Goal: Transaction & Acquisition: Purchase product/service

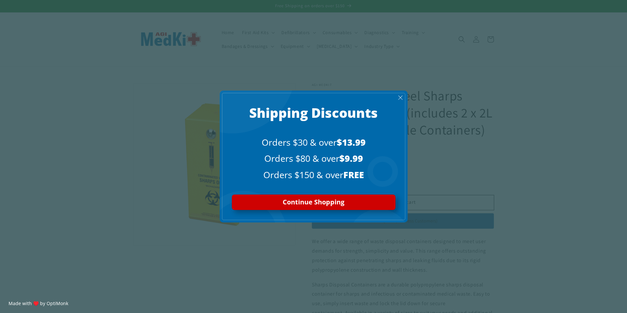
click at [140, 184] on div "X Shipping Discounts Orders $30 & over $13.99 Orders $80 & over $9.99 Orders $1…" at bounding box center [313, 156] width 627 height 313
click at [271, 205] on div "Continue Shopping" at bounding box center [314, 202] width 154 height 7
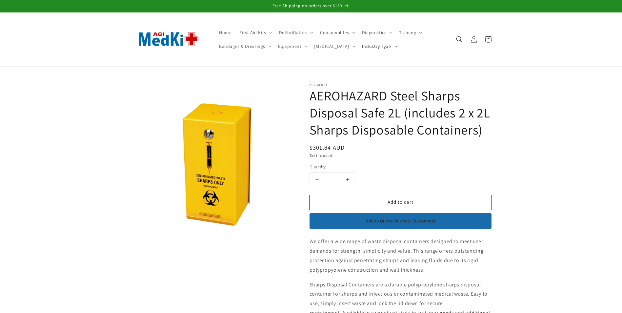
click at [362, 47] on span "Industry Type" at bounding box center [376, 46] width 29 height 6
click at [298, 49] on span "Equipment" at bounding box center [289, 46] width 23 height 6
click at [329, 68] on summary "Instruments" at bounding box center [307, 66] width 65 height 12
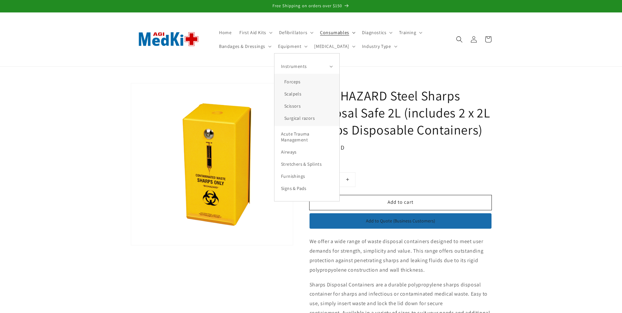
click at [345, 33] on span "Consumables" at bounding box center [334, 33] width 29 height 6
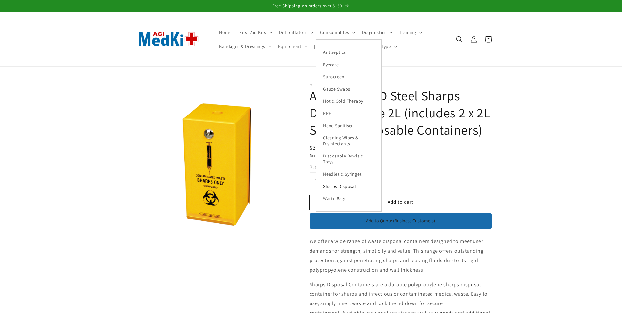
click at [334, 186] on link "Sharps Disposal" at bounding box center [349, 186] width 65 height 12
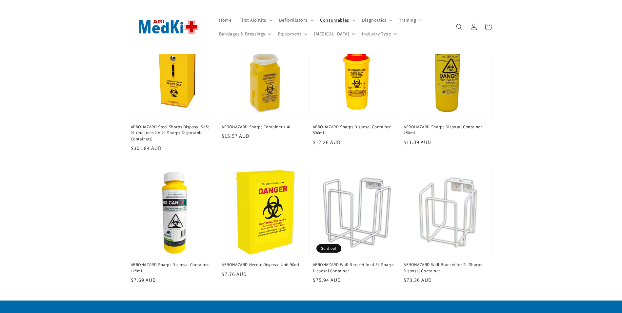
scroll to position [197, 0]
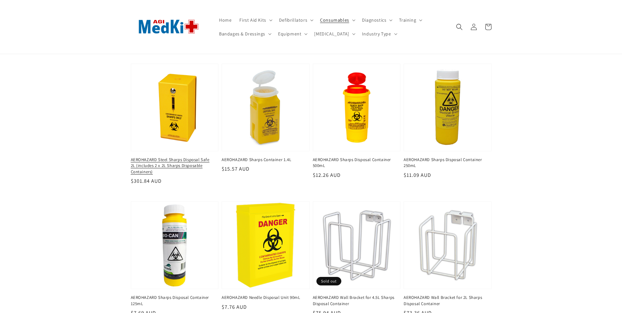
click at [157, 166] on link "AEROHAZARD Steel Sharps Disposal Safe 2L (includes 2 x 2L Sharps Disposable Con…" at bounding box center [173, 166] width 84 height 18
